Goal: Task Accomplishment & Management: Manage account settings

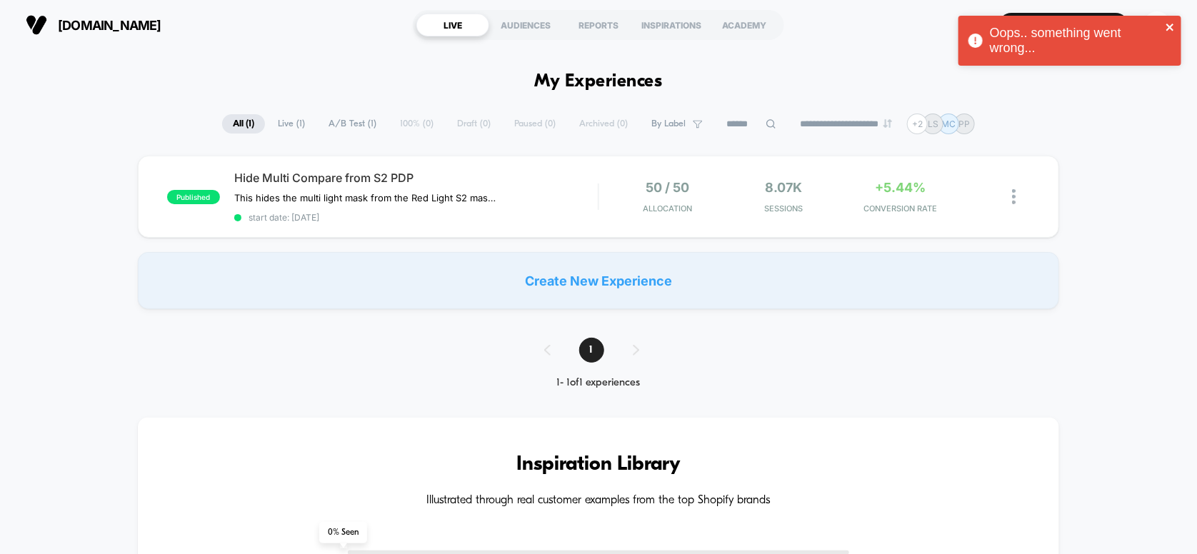
click at [1174, 29] on icon "close" at bounding box center [1171, 26] width 10 height 11
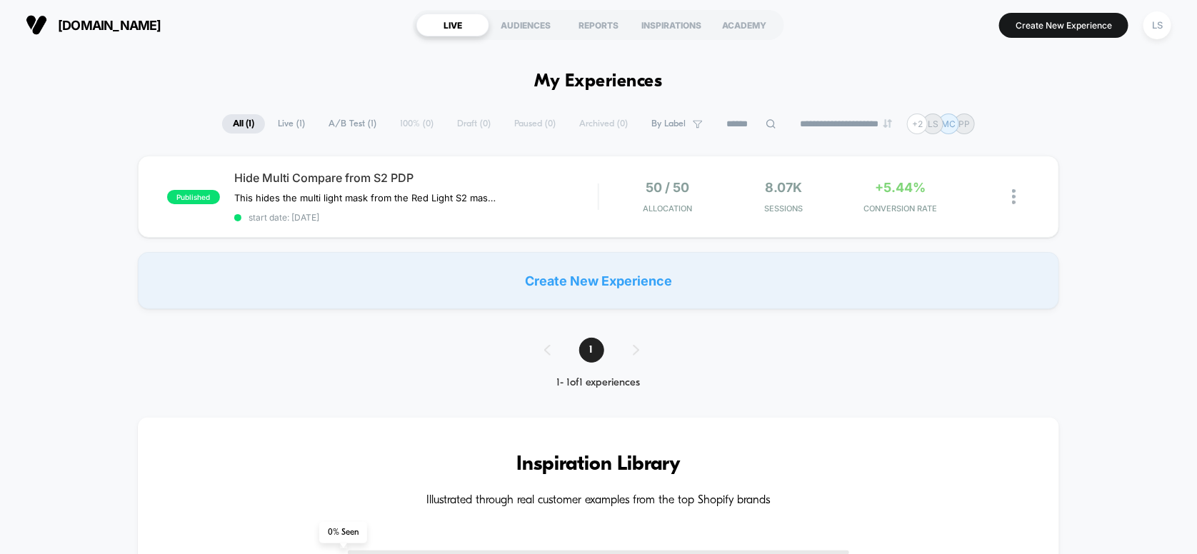
click at [1159, 27] on div "Oops.. something went wrong..." at bounding box center [1070, 44] width 229 height 63
click at [1156, 26] on div "LS" at bounding box center [1157, 25] width 28 height 28
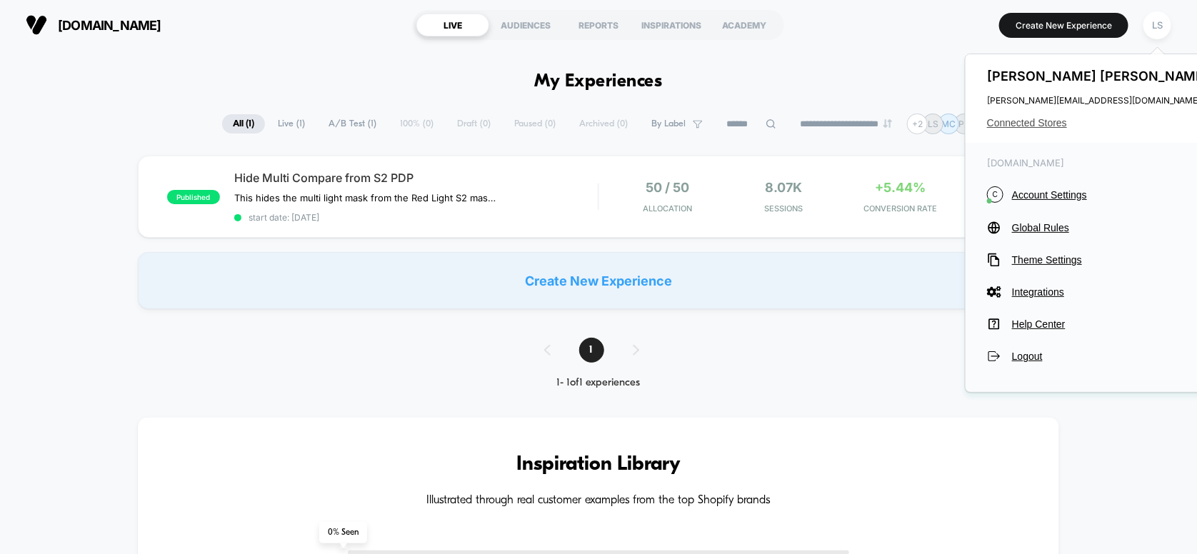
click at [1040, 119] on span "Connected Stores" at bounding box center [1100, 122] width 226 height 11
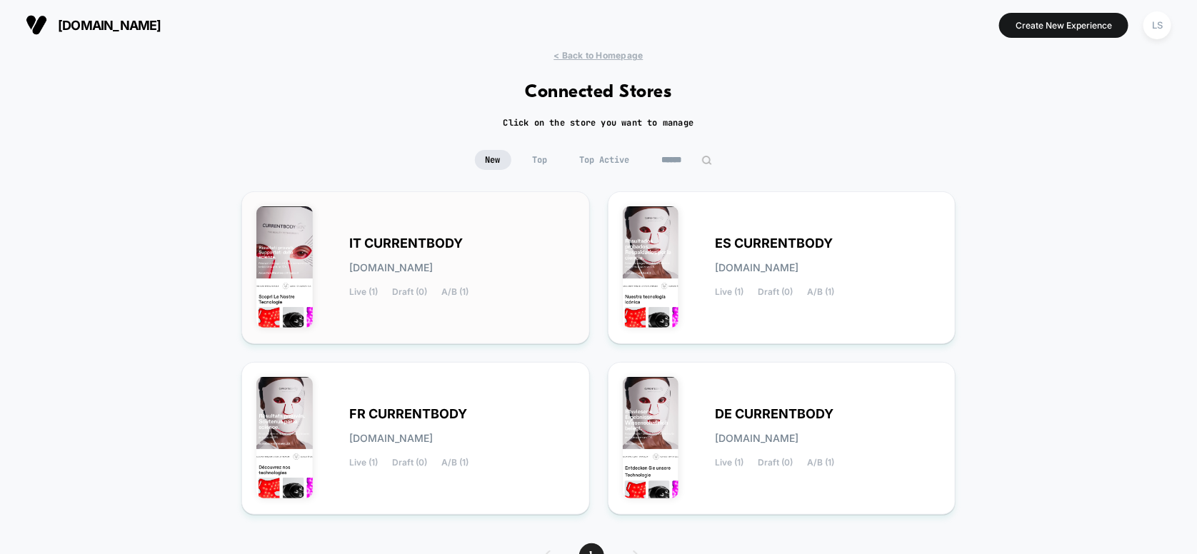
click at [433, 263] on span "[DOMAIN_NAME]" at bounding box center [391, 268] width 84 height 10
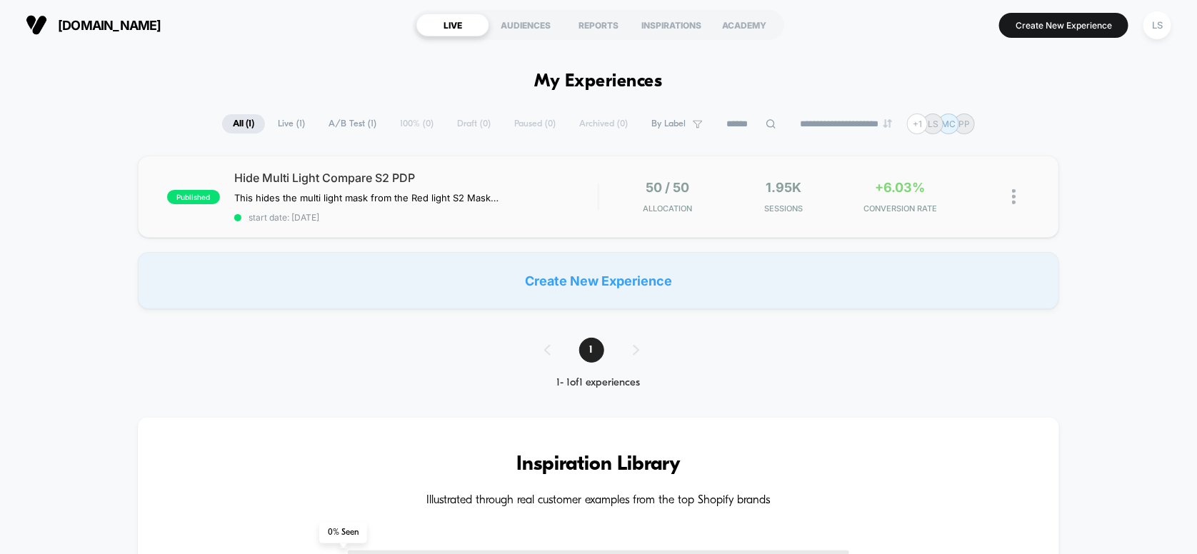
click at [492, 164] on div "published Hide Multi Light Compare S2 PDP This hides the multi light mask from …" at bounding box center [599, 197] width 922 height 82
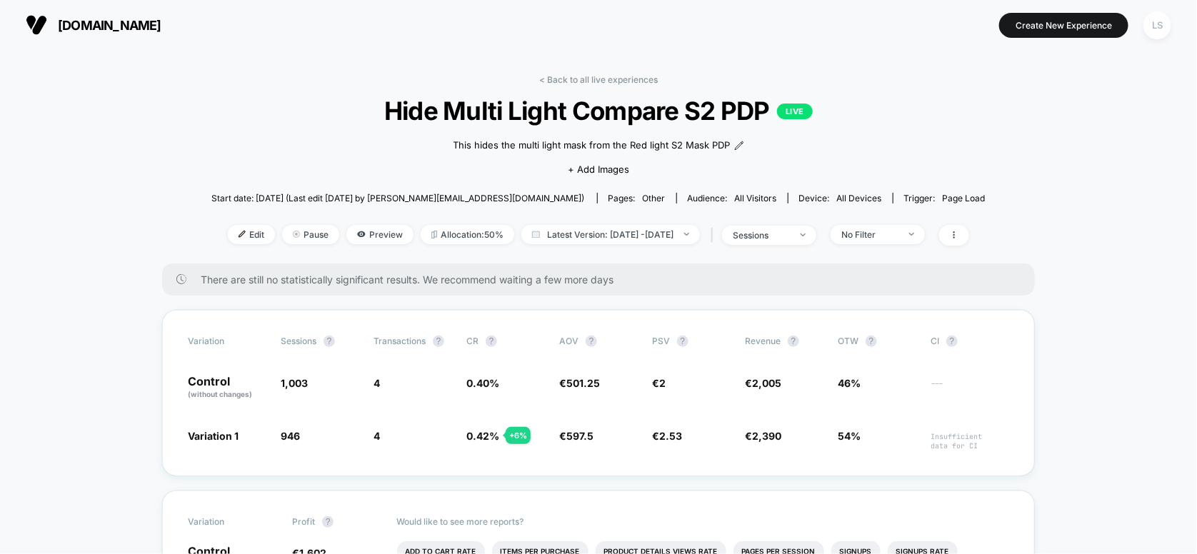
click at [1156, 26] on div "LS" at bounding box center [1157, 25] width 28 height 28
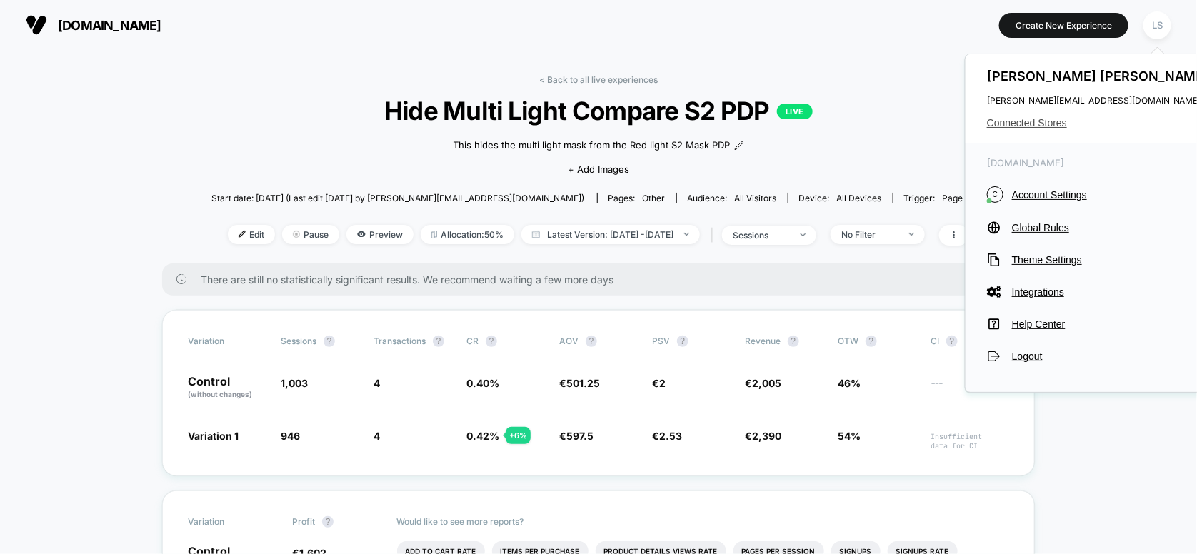
click at [1036, 119] on span "Connected Stores" at bounding box center [1100, 122] width 226 height 11
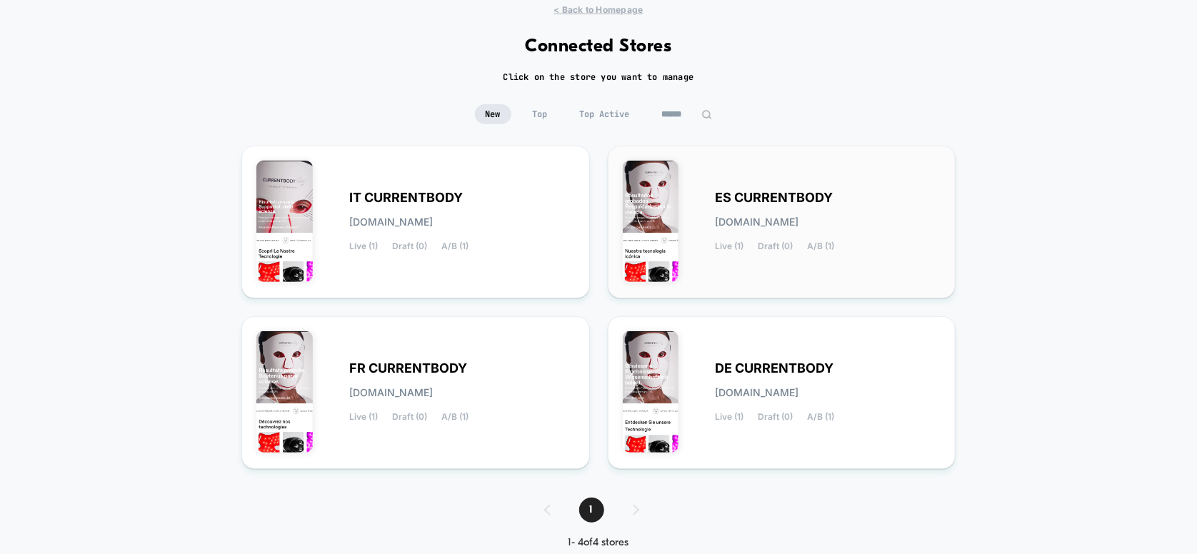
scroll to position [71, 0]
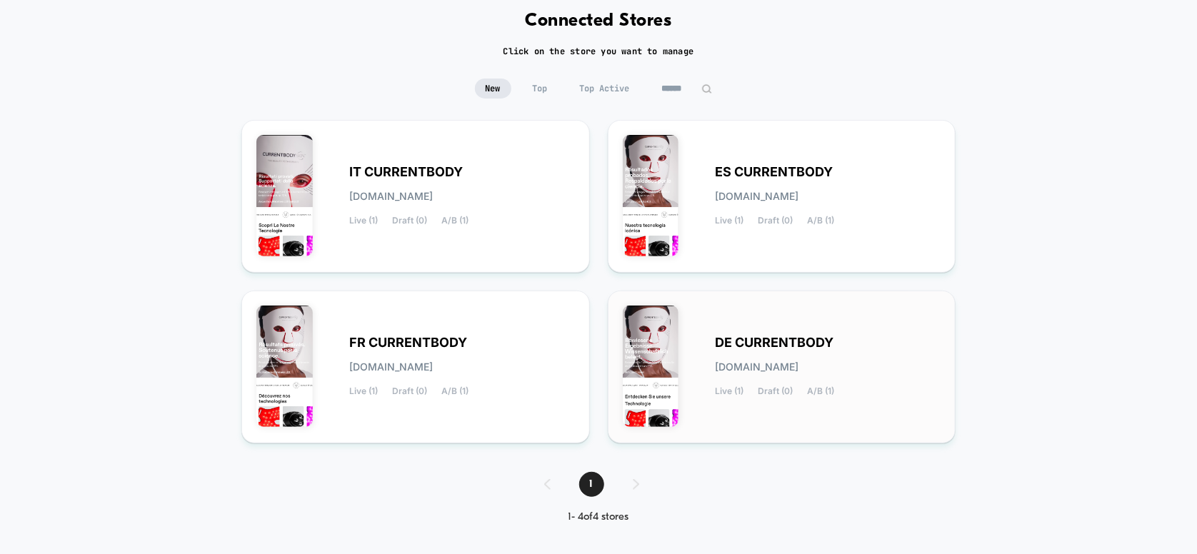
click at [836, 323] on div "DE CURRENTBODY [DOMAIN_NAME] Live (1) Draft (0) A/B (1)" at bounding box center [782, 367] width 319 height 123
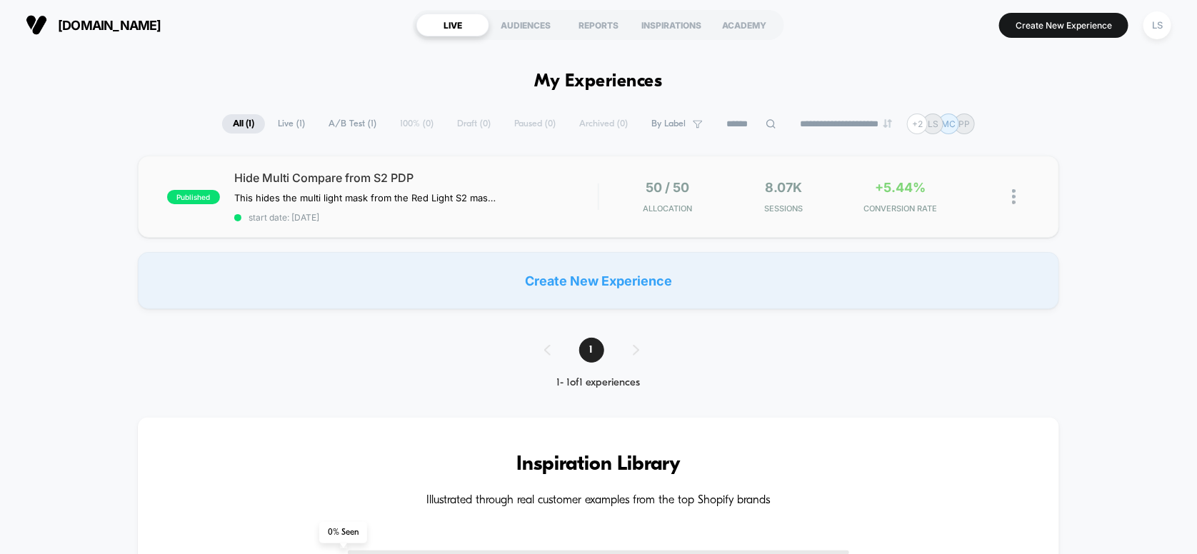
click at [505, 168] on div "published Hide Multi Compare from S2 PDP This hides the multi light mask from t…" at bounding box center [599, 197] width 922 height 82
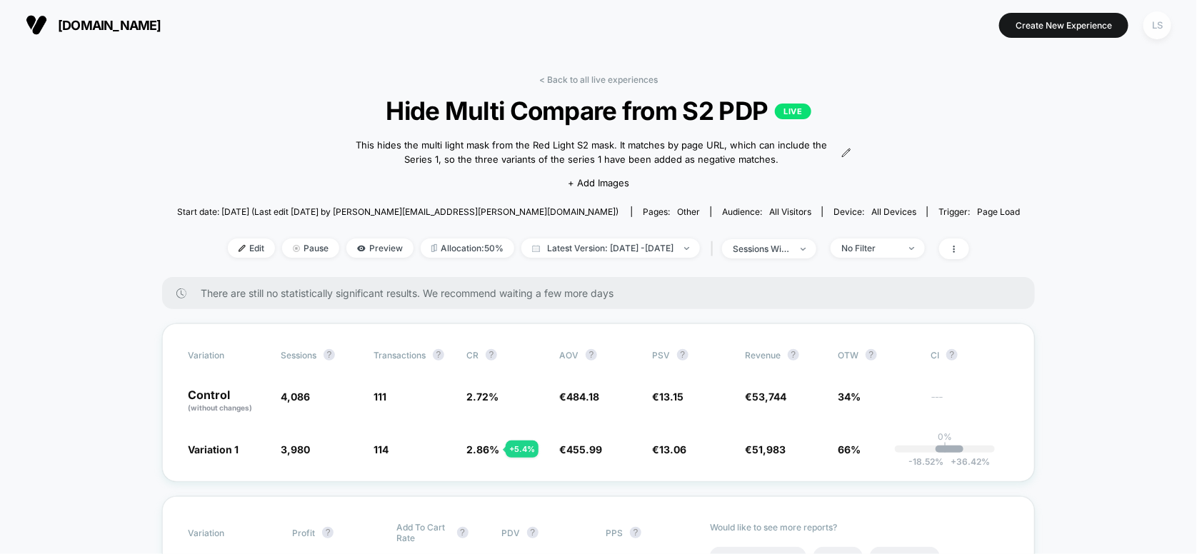
click at [1156, 33] on div "LS" at bounding box center [1157, 25] width 28 height 28
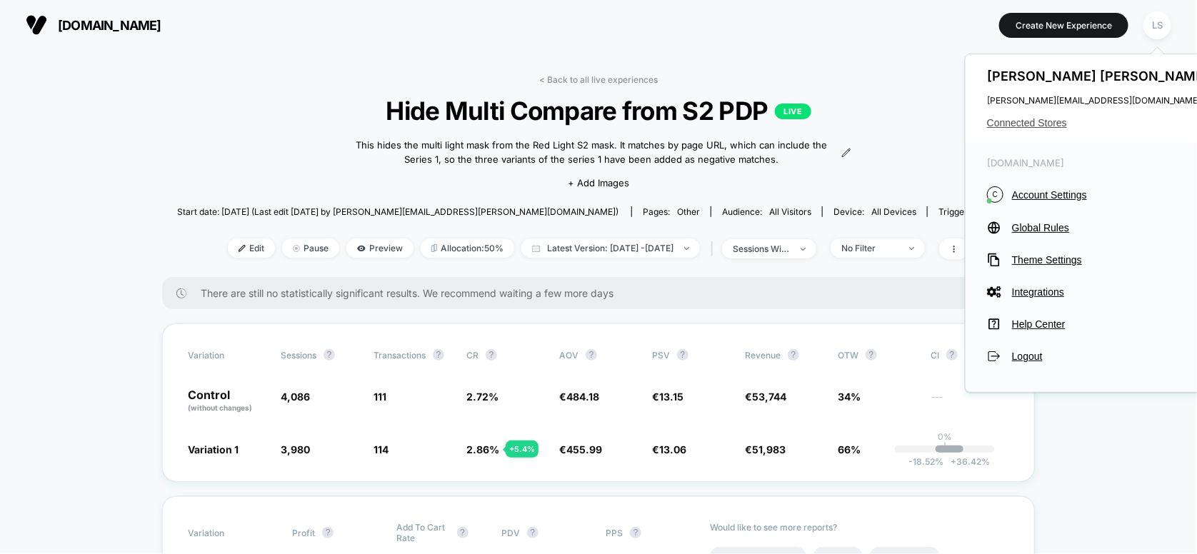
click at [1043, 126] on span "Connected Stores" at bounding box center [1100, 122] width 226 height 11
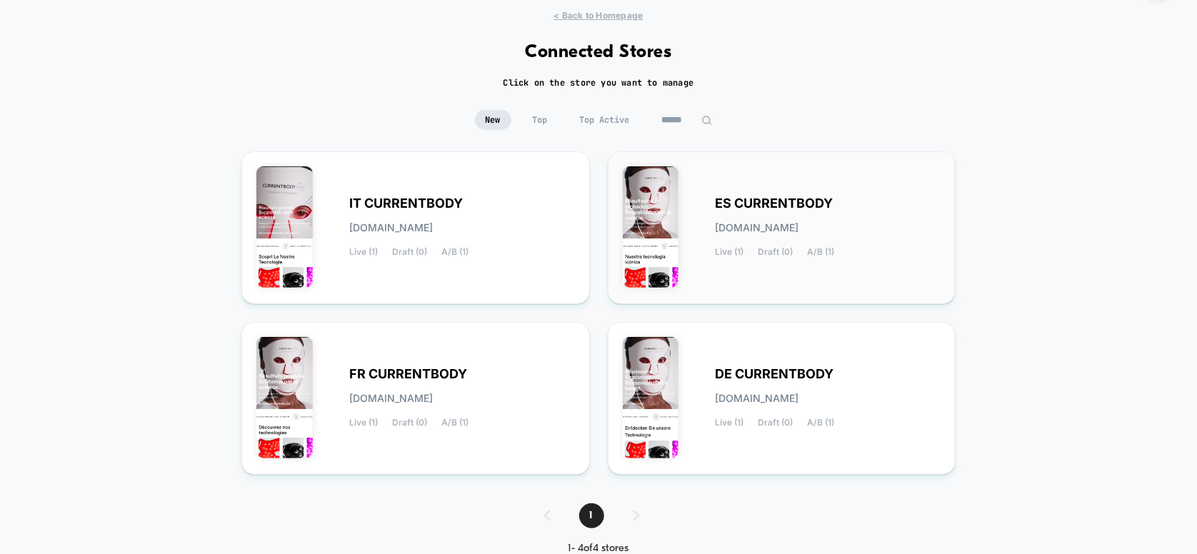
scroll to position [76, 0]
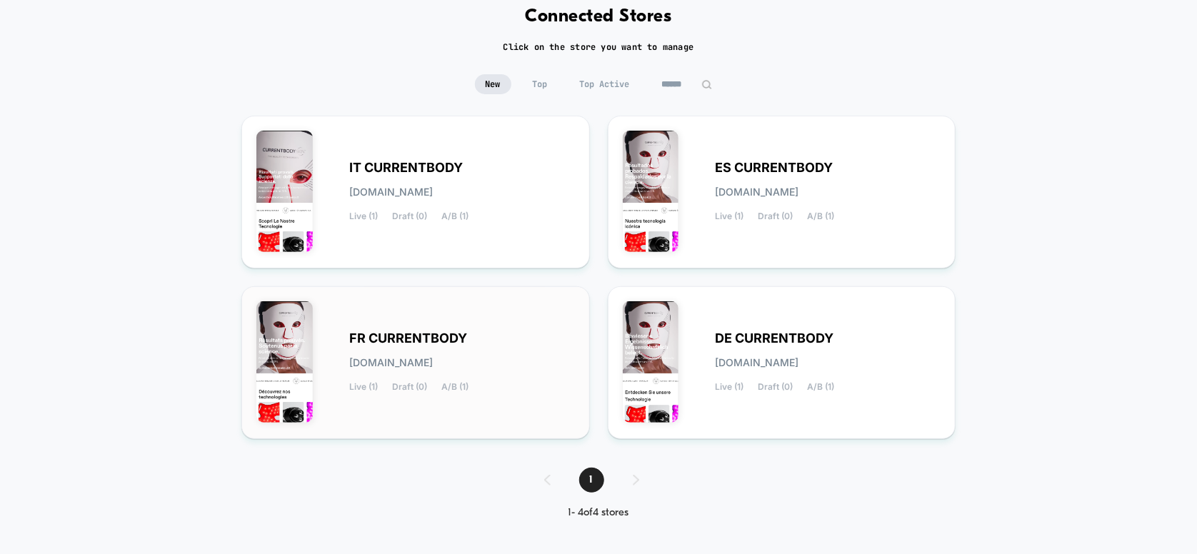
click at [486, 320] on div "FR CURRENTBODY [DOMAIN_NAME] Live (1) Draft (0) A/B (1)" at bounding box center [415, 362] width 319 height 123
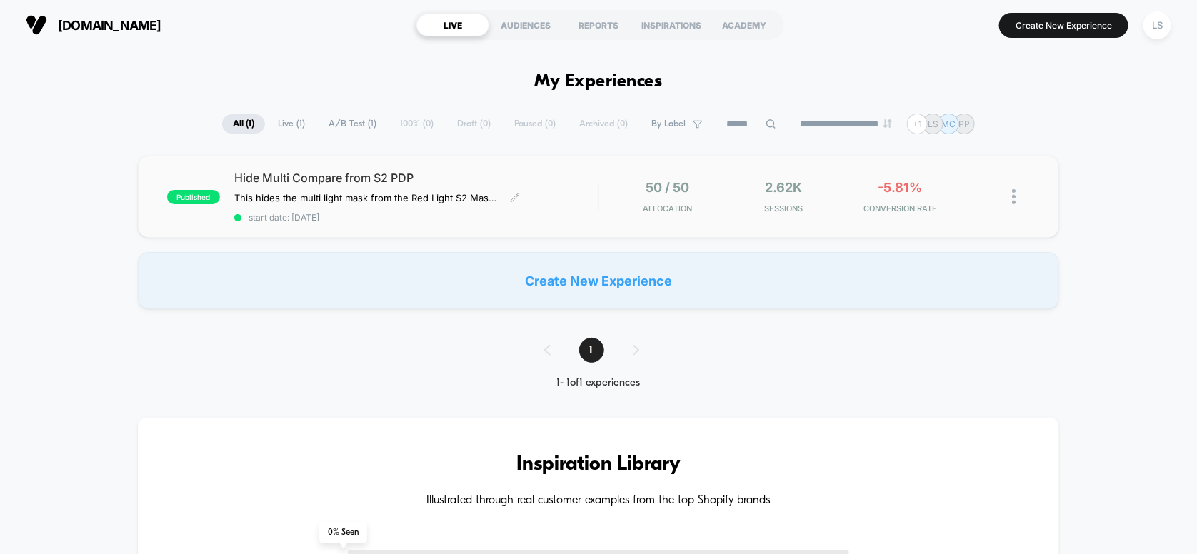
click at [545, 182] on span "Hide Multi Compare from S2 PDP" at bounding box center [416, 178] width 364 height 14
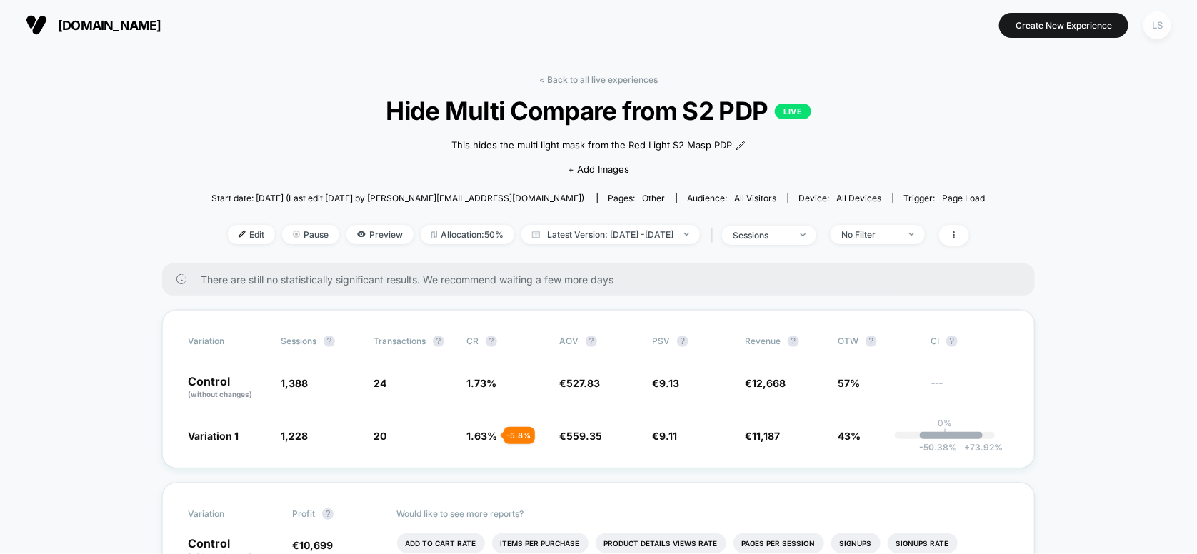
click at [1156, 24] on div "LS" at bounding box center [1157, 25] width 28 height 28
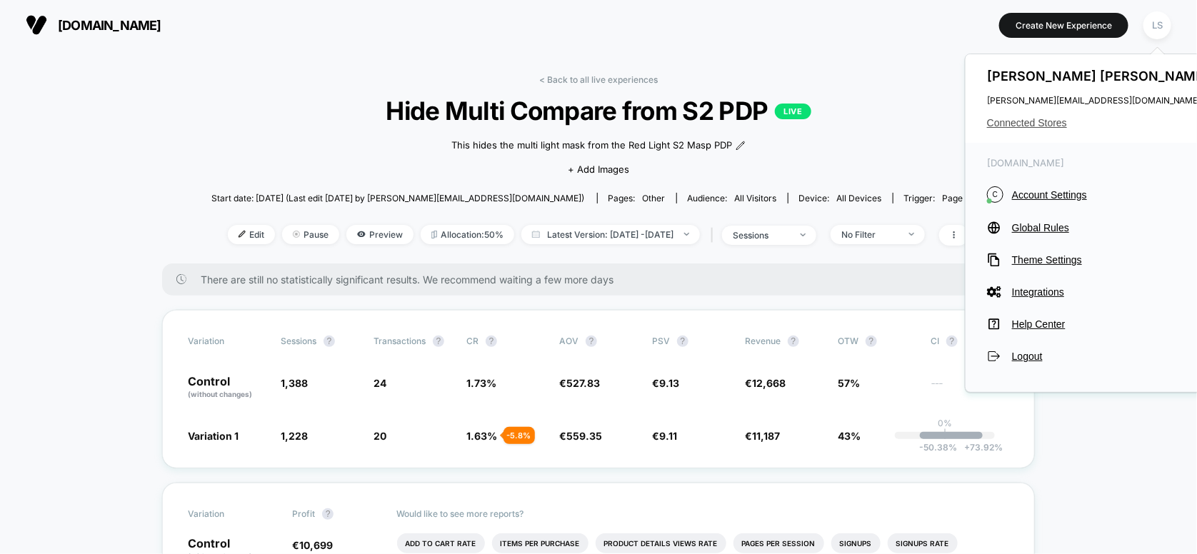
click at [1041, 120] on span "Connected Stores" at bounding box center [1100, 122] width 226 height 11
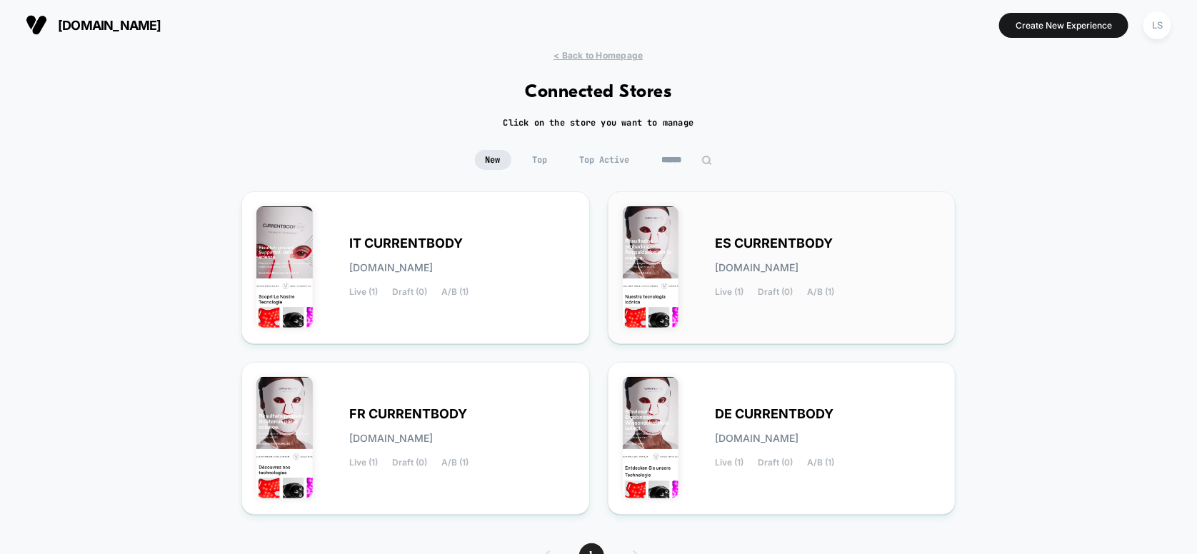
click at [866, 230] on div "ES CURRENTBODY [DOMAIN_NAME] Live (1) Draft (0) A/B (1)" at bounding box center [782, 267] width 319 height 123
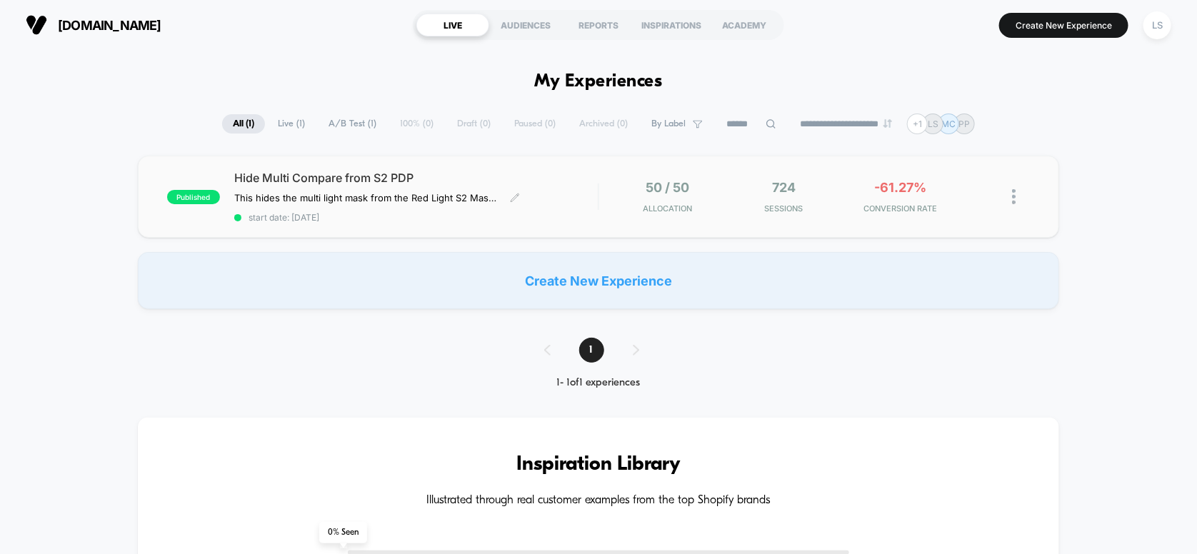
click at [513, 179] on span "Hide Multi Compare from S2 PDP" at bounding box center [416, 178] width 364 height 14
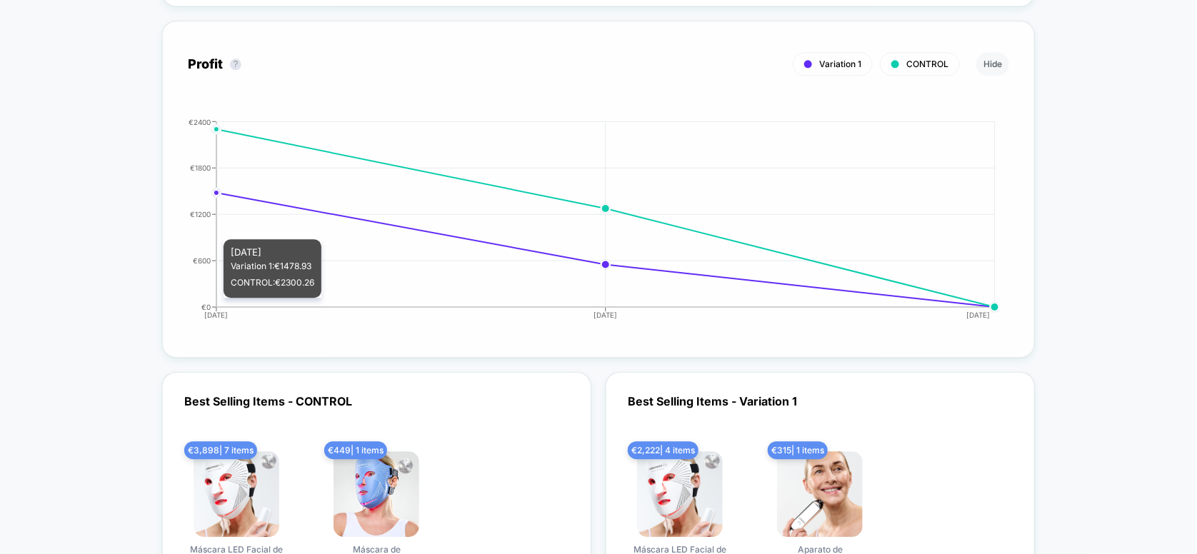
scroll to position [1856, 0]
